Goal: Task Accomplishment & Management: Use online tool/utility

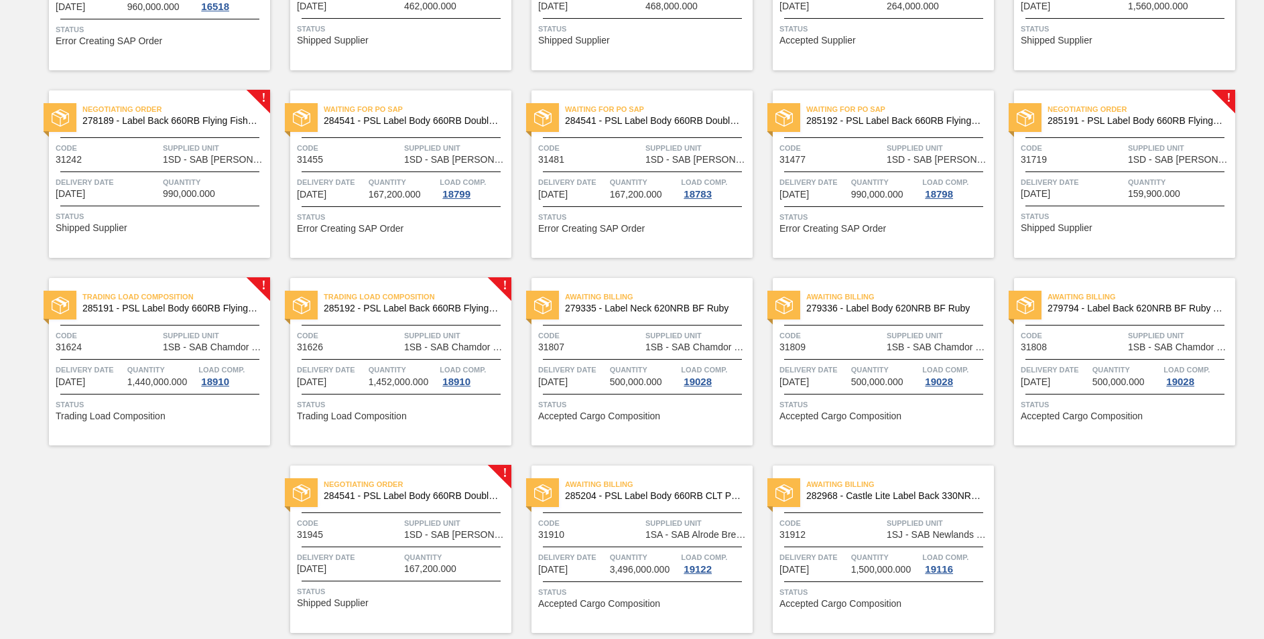
scroll to position [823, 0]
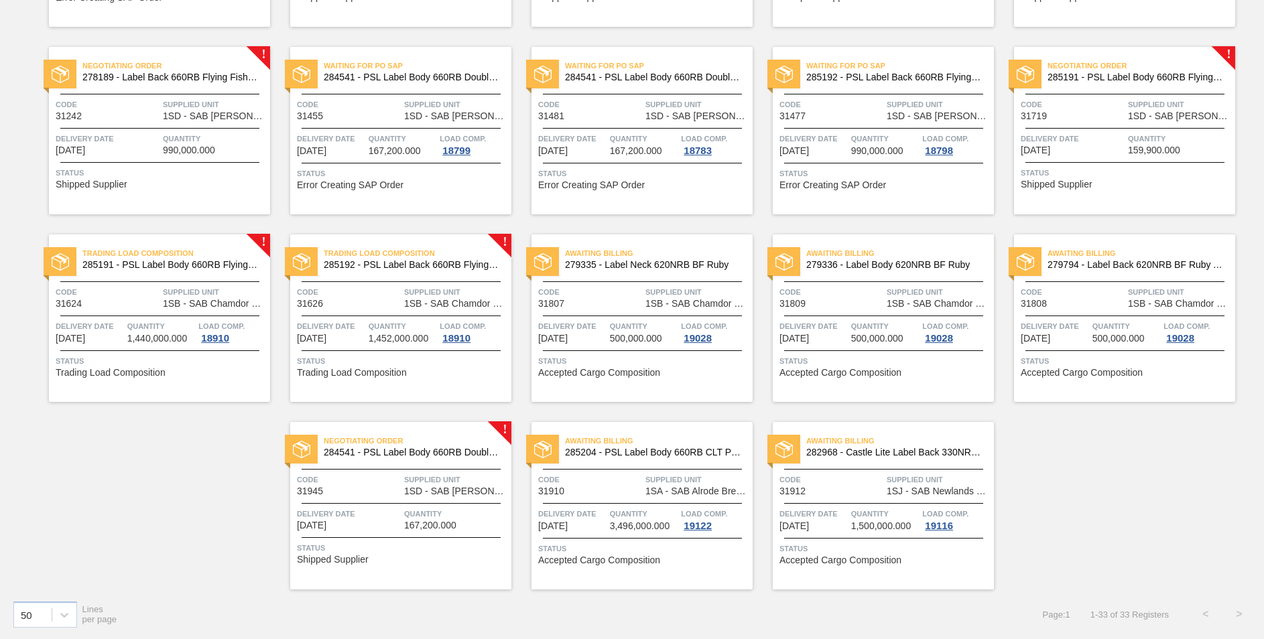
click at [327, 458] on div "Negotiating Order 284541 - PSL Label Body 660RB Double Malt 23" at bounding box center [400, 447] width 221 height 30
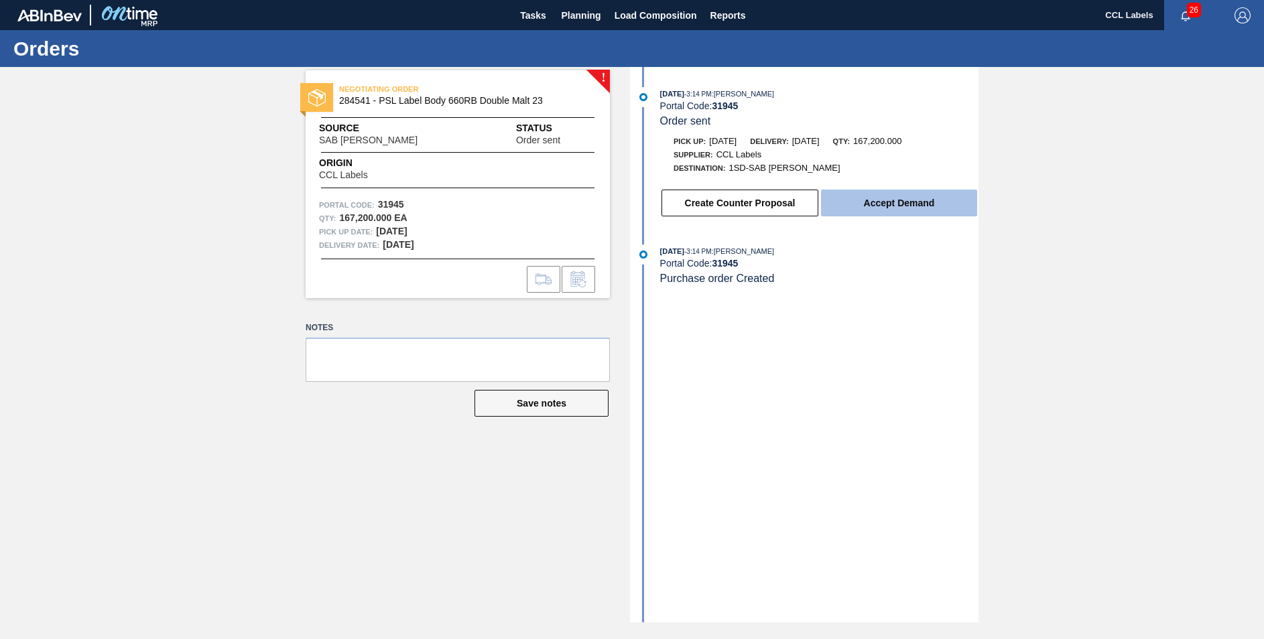
click at [868, 202] on button "Accept Demand" at bounding box center [899, 203] width 156 height 27
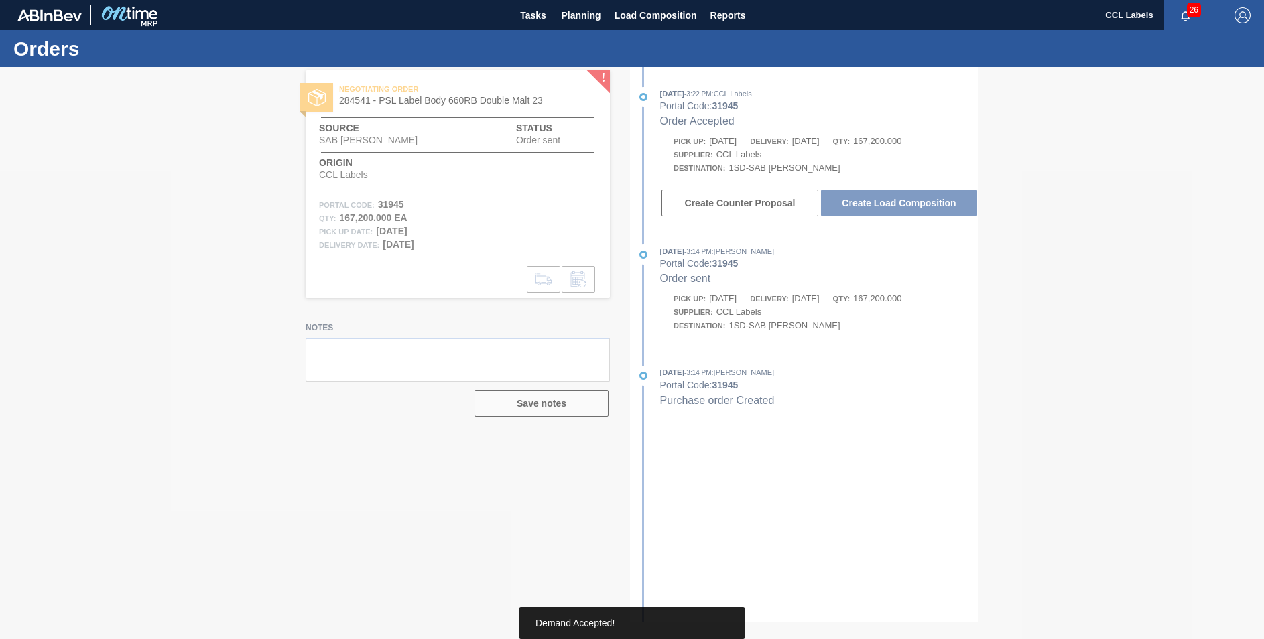
click at [896, 204] on div at bounding box center [632, 353] width 1264 height 572
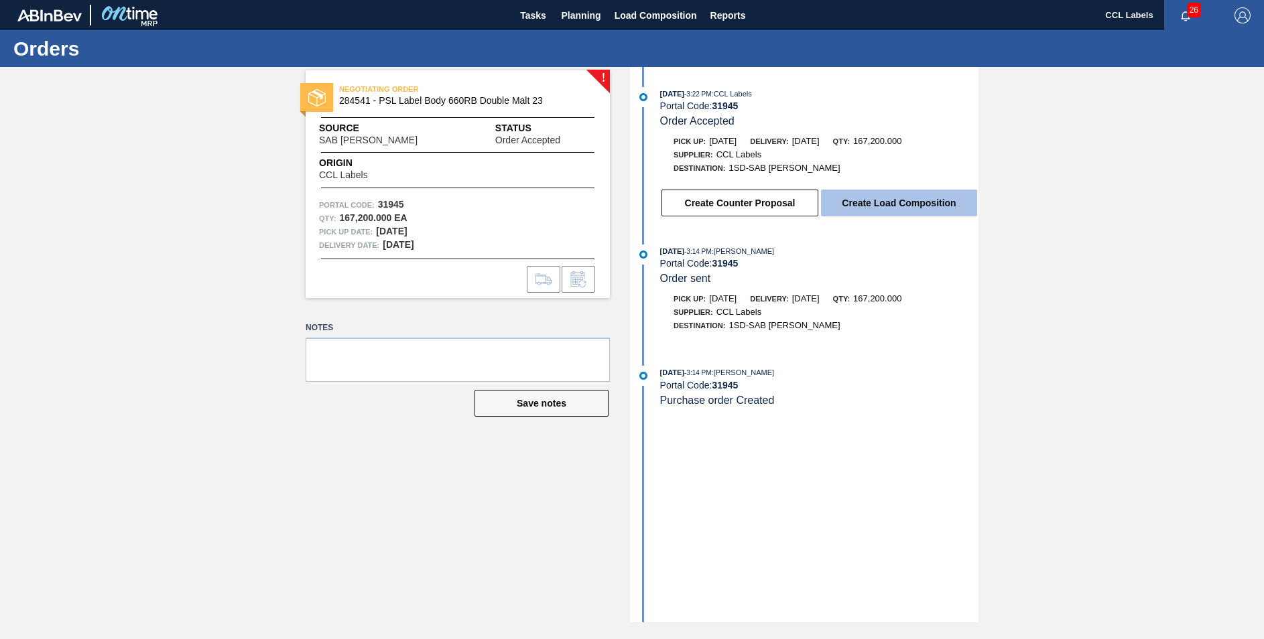
click at [897, 204] on button "Create Load Composition" at bounding box center [899, 203] width 156 height 27
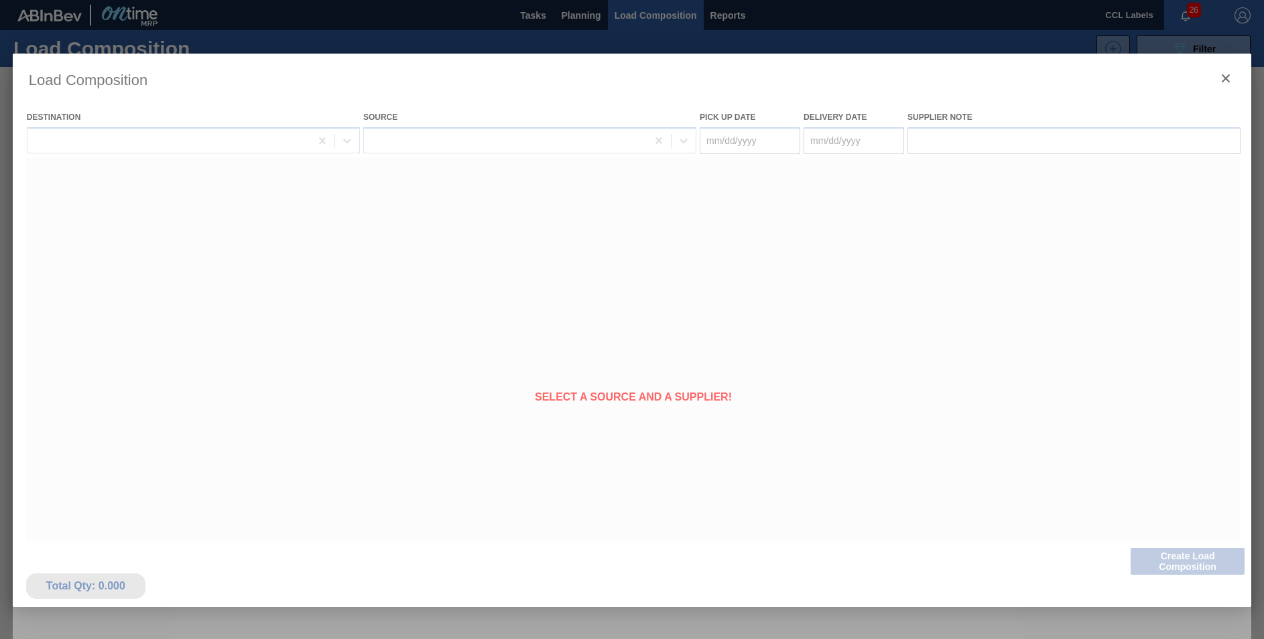
type Date "[DATE]"
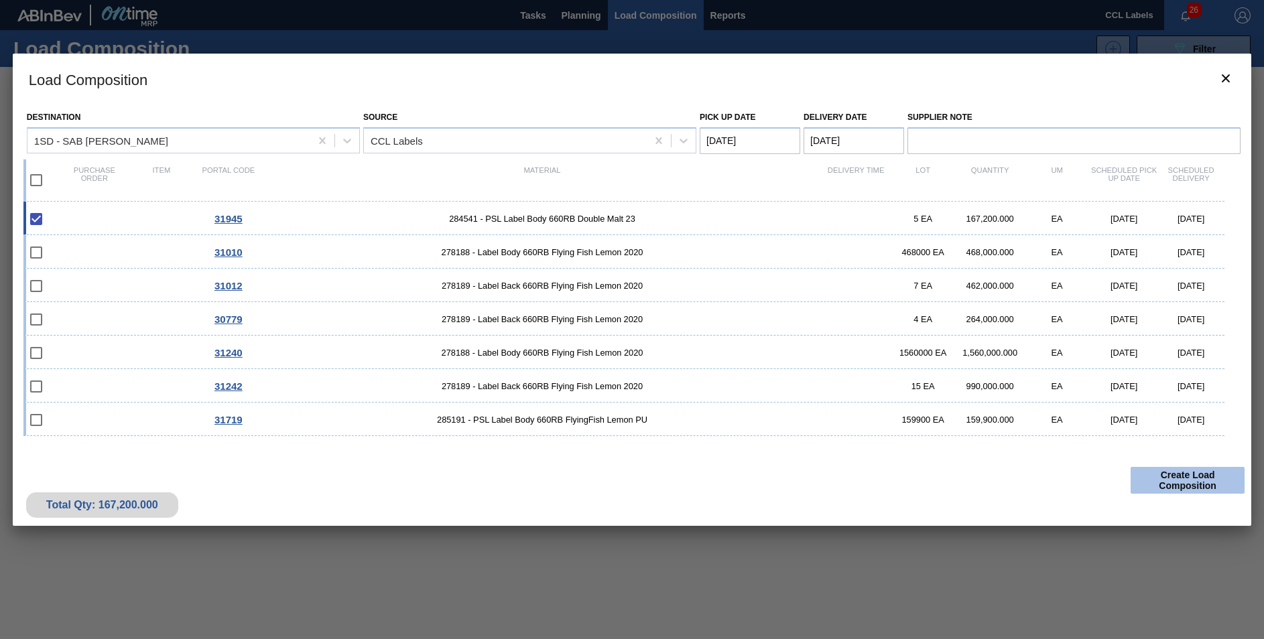
click at [1184, 488] on button "Create Load Composition" at bounding box center [1187, 480] width 114 height 27
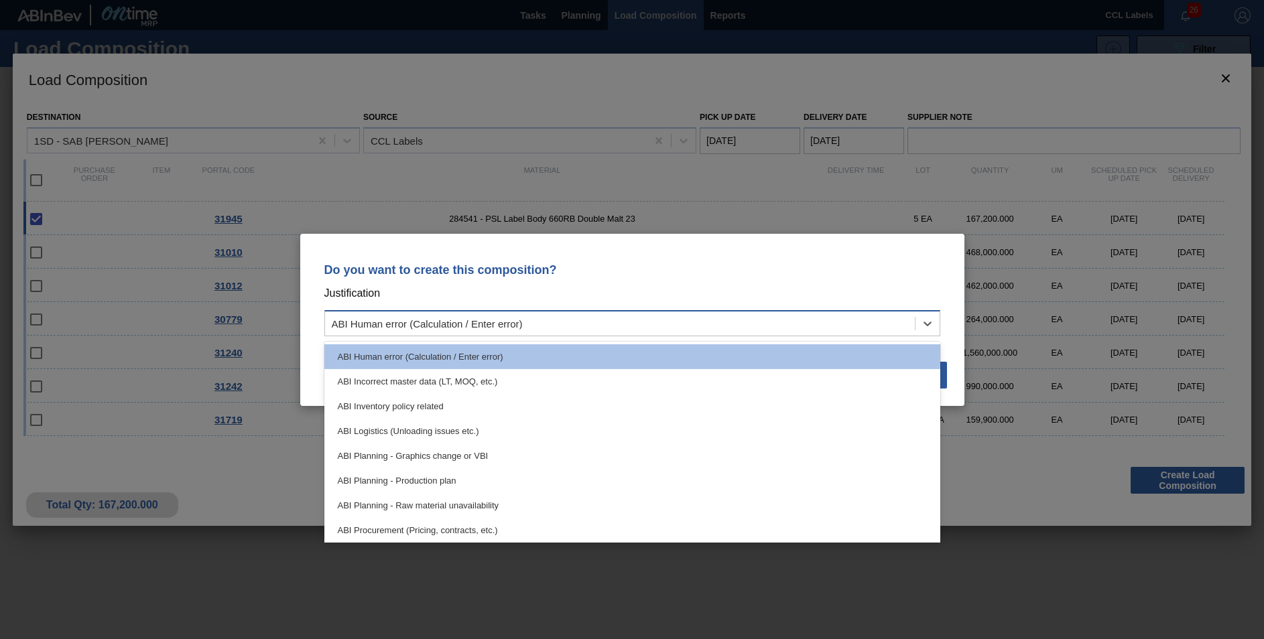
click at [401, 324] on div "ABI Human error (Calculation / Enter error)" at bounding box center [427, 323] width 191 height 11
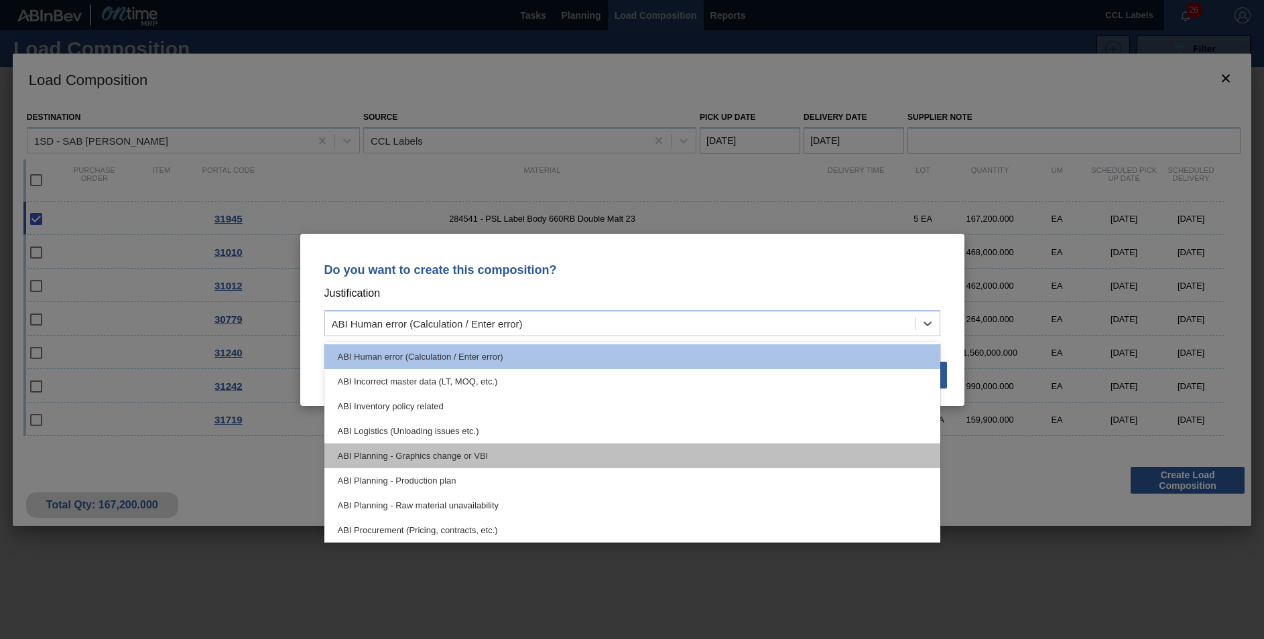
click at [411, 455] on div "ABI Planning - Graphics change or VBI" at bounding box center [632, 456] width 616 height 25
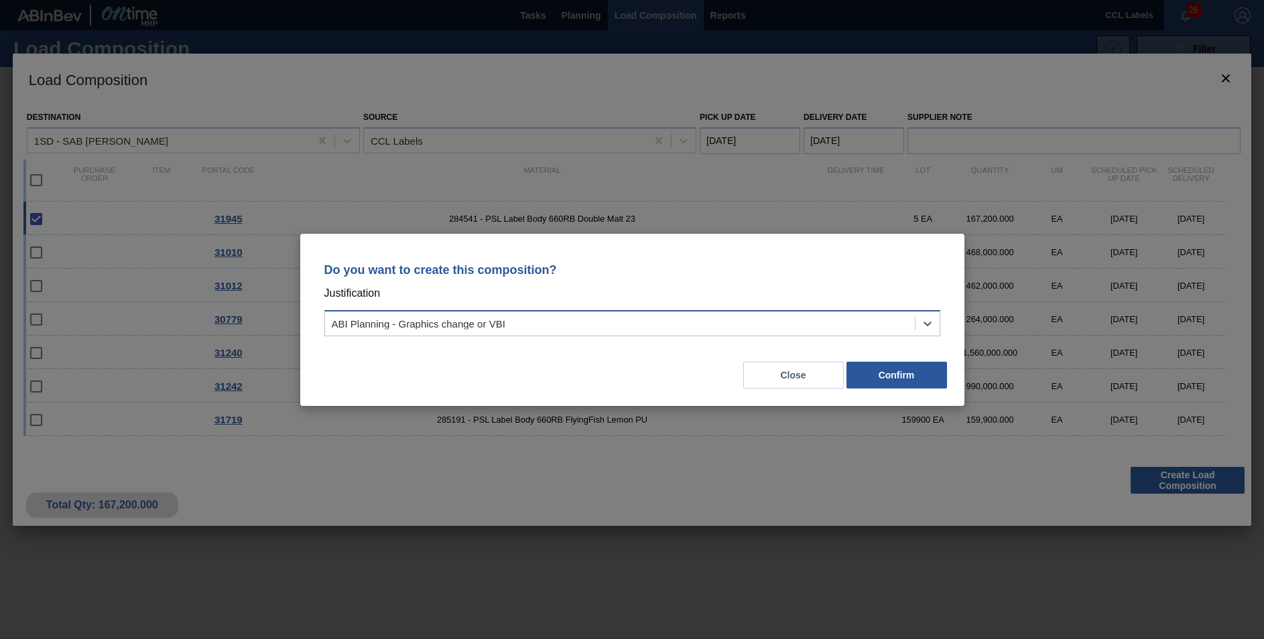
click at [544, 321] on div "ABI Planning - Graphics change or VBI" at bounding box center [620, 323] width 590 height 19
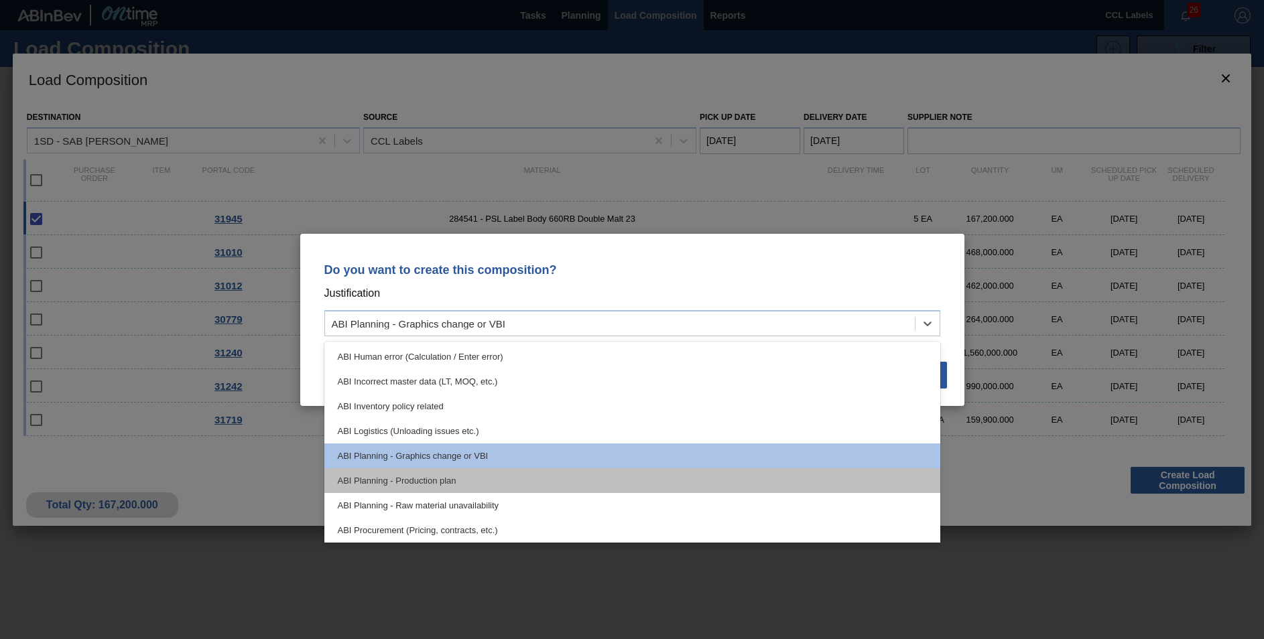
click at [448, 480] on div "ABI Planning - Production plan" at bounding box center [632, 480] width 616 height 25
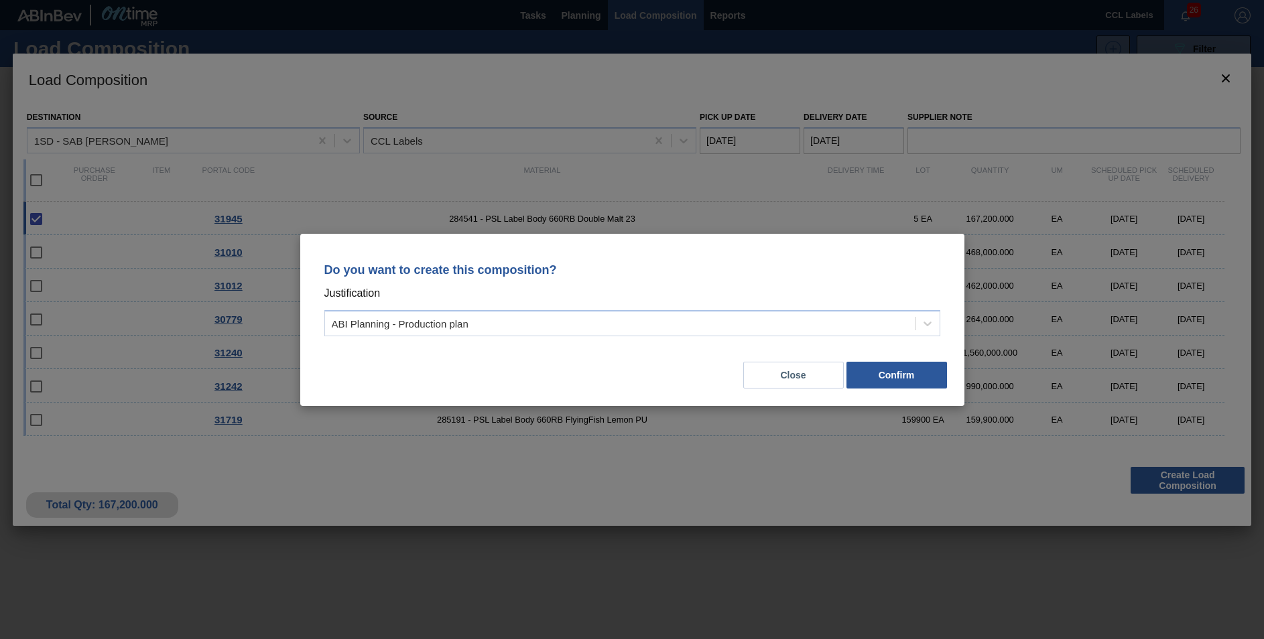
click at [1199, 472] on div "Do you want to create this composition? Justification ABI Planning - Production…" at bounding box center [632, 319] width 1264 height 639
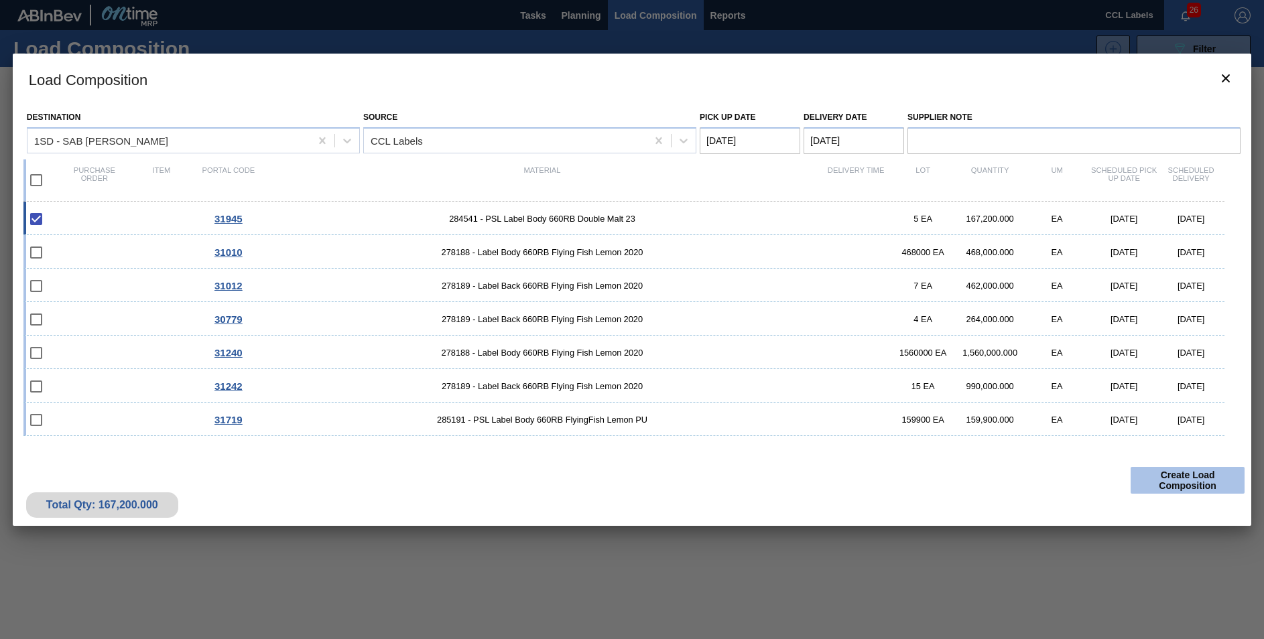
click at [1193, 488] on button "Create Load Composition" at bounding box center [1187, 480] width 114 height 27
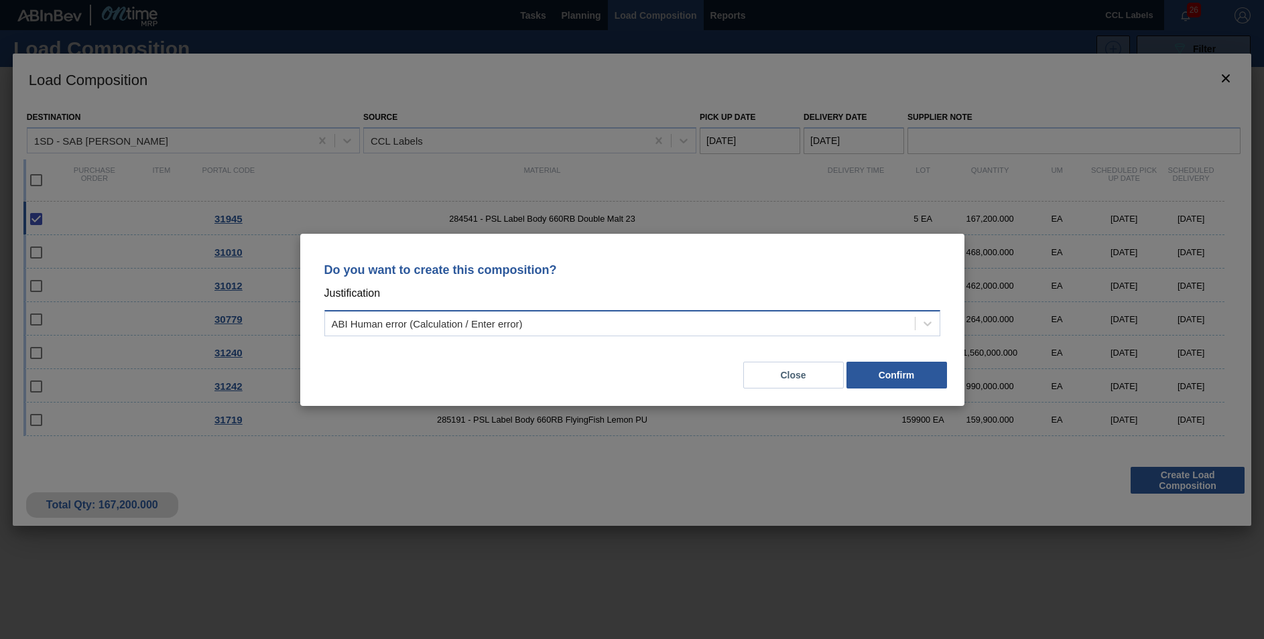
drag, startPoint x: 569, startPoint y: 315, endPoint x: 561, endPoint y: 340, distance: 26.7
click at [569, 316] on div "ABI Human error (Calculation / Enter error)" at bounding box center [620, 323] width 590 height 19
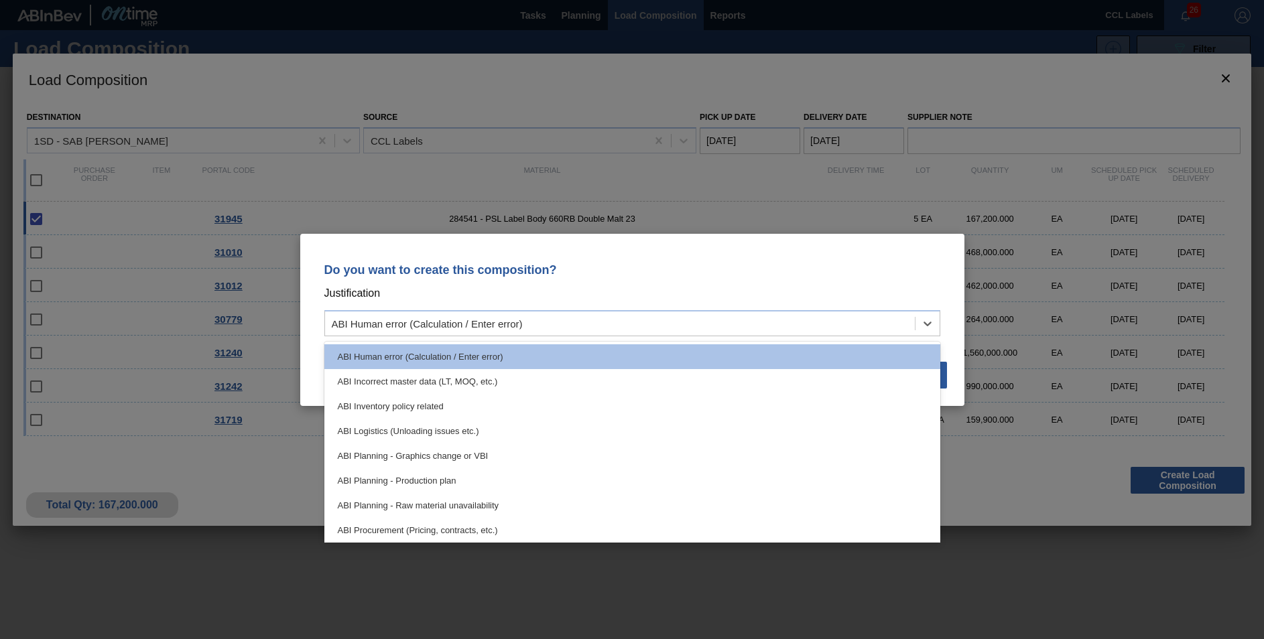
click at [452, 472] on div "ABI Planning - Production plan" at bounding box center [632, 480] width 616 height 25
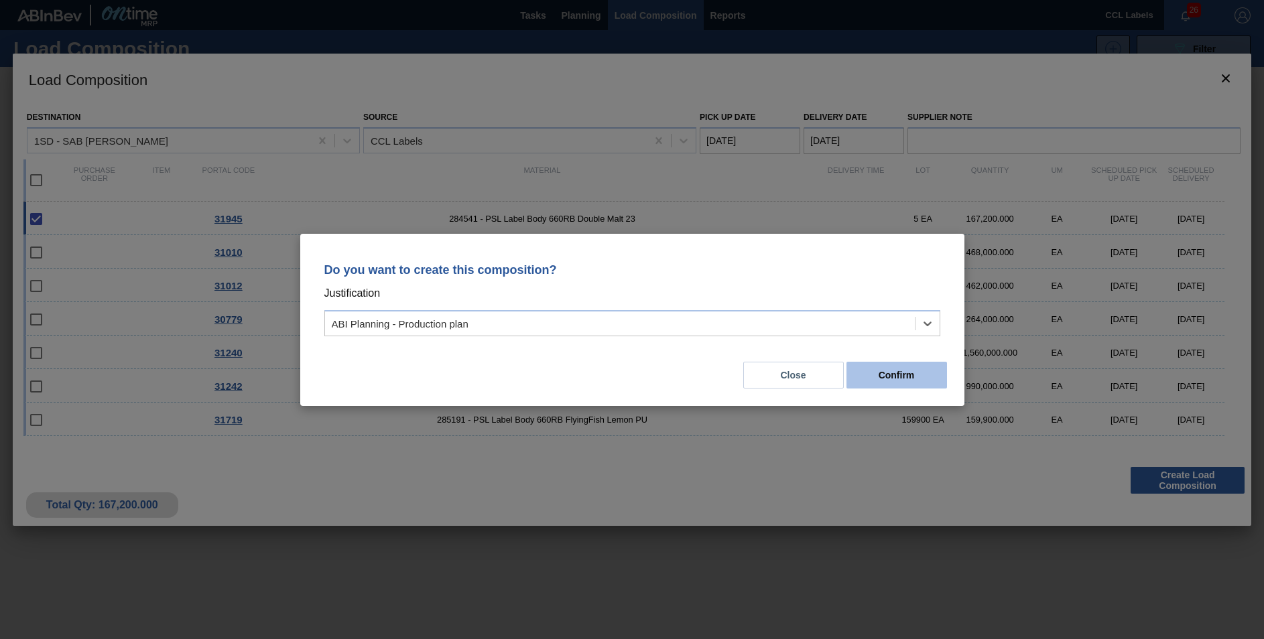
click at [896, 370] on button "Confirm" at bounding box center [896, 375] width 100 height 27
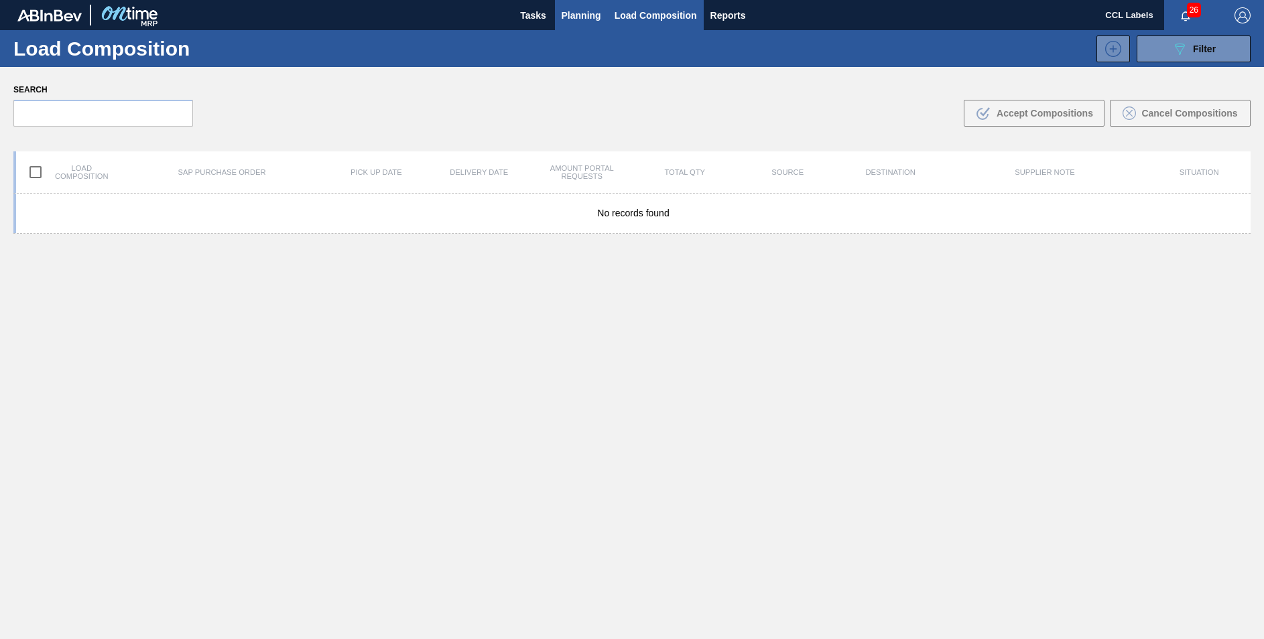
click at [582, 15] on span "Planning" at bounding box center [581, 15] width 40 height 16
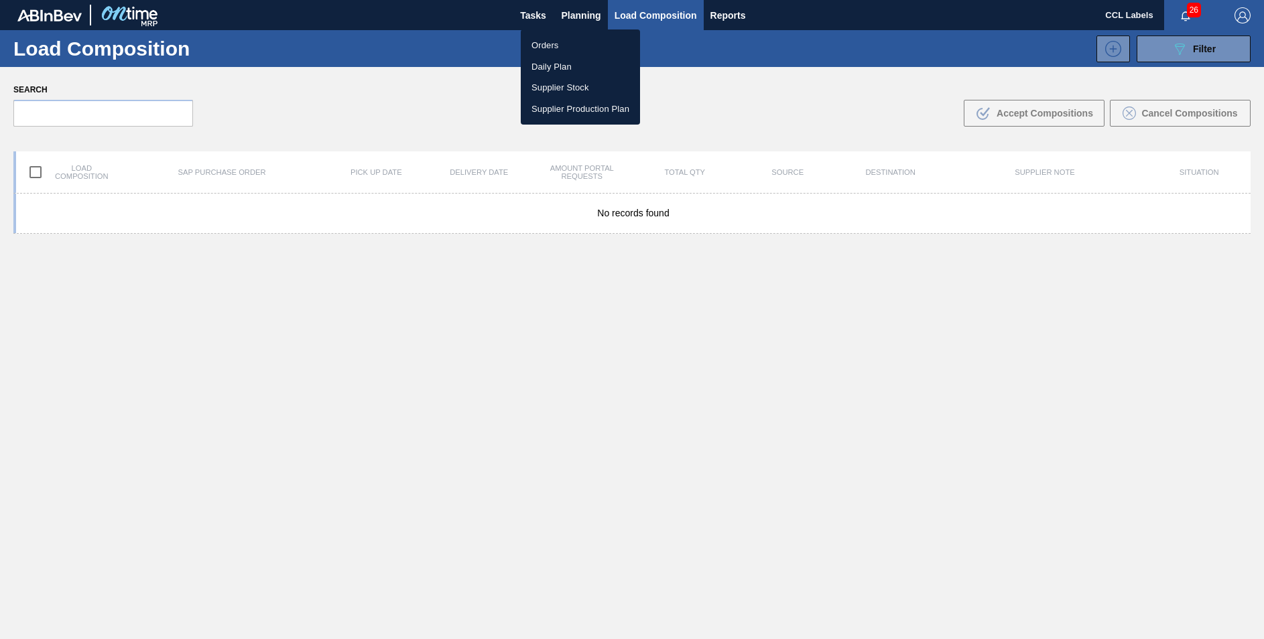
click at [538, 43] on li "Orders" at bounding box center [580, 45] width 119 height 21
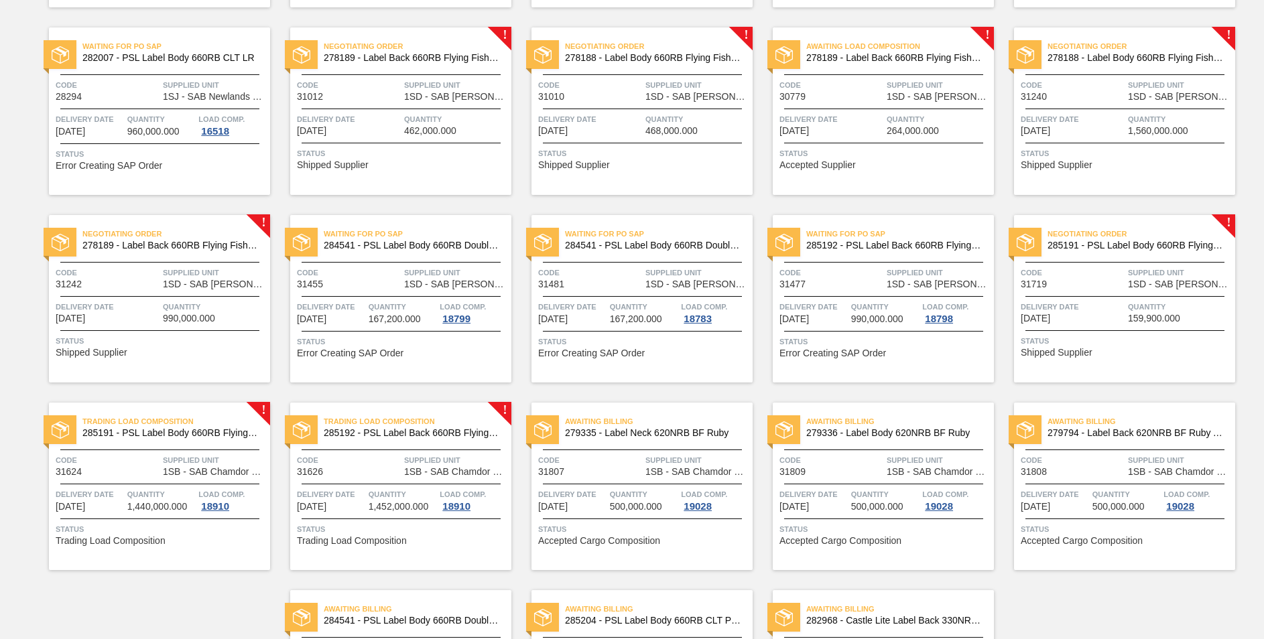
scroll to position [823, 0]
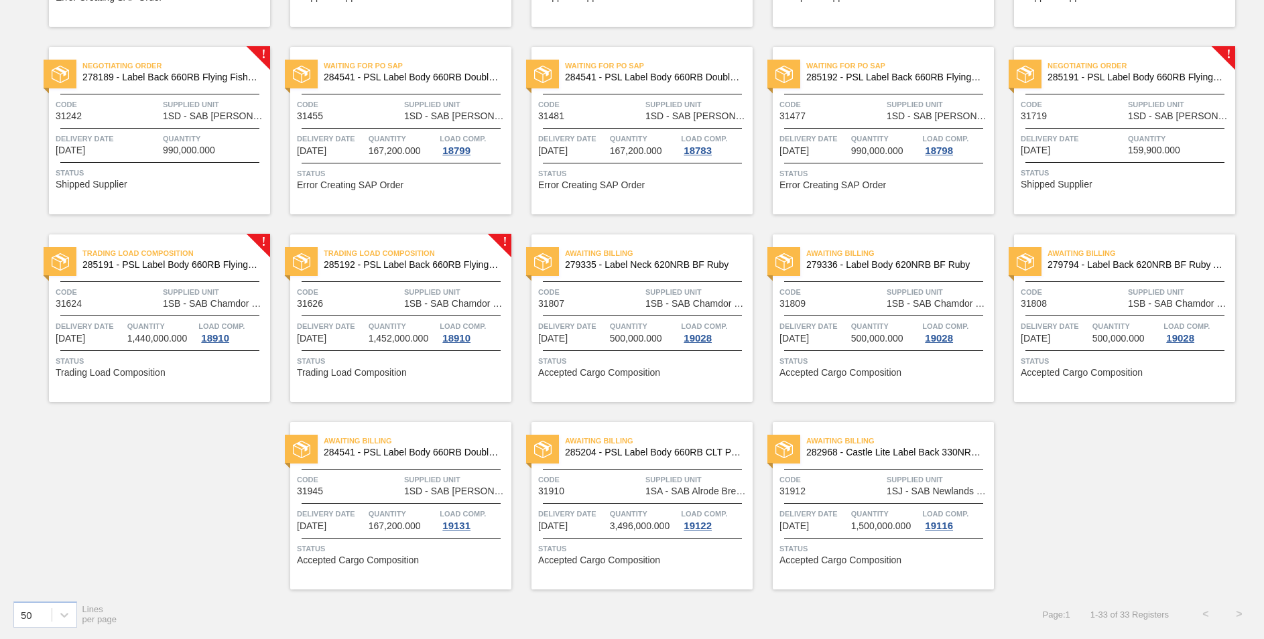
click at [456, 448] on span "Awaiting Billing" at bounding box center [418, 440] width 188 height 13
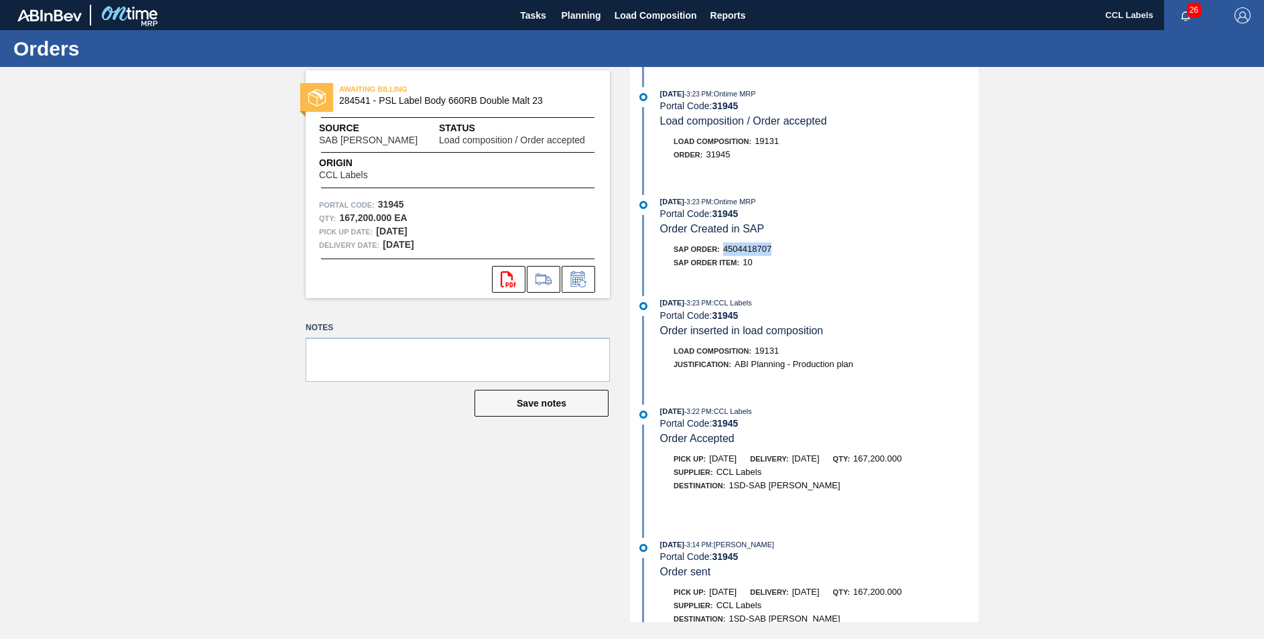
drag, startPoint x: 763, startPoint y: 251, endPoint x: 727, endPoint y: 249, distance: 36.3
click at [727, 249] on span "4504418707" at bounding box center [747, 249] width 48 height 10
drag, startPoint x: 727, startPoint y: 249, endPoint x: 740, endPoint y: 246, distance: 13.7
